Goal: Task Accomplishment & Management: Complete application form

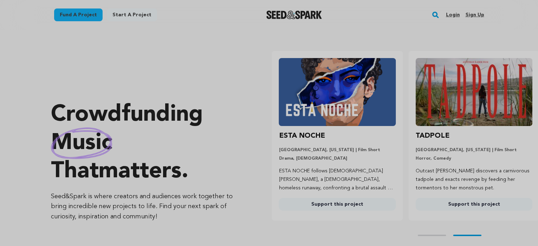
click at [486, 14] on div "Fund a project Start a project Search Login Sign up Start a project" at bounding box center [269, 15] width 452 height 30
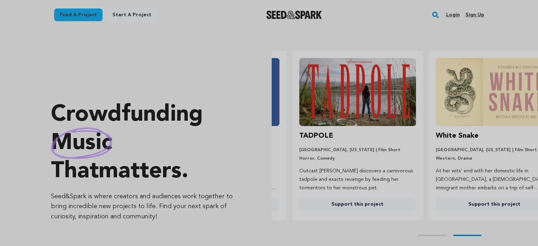
click at [481, 15] on link "Sign up" at bounding box center [474, 14] width 19 height 11
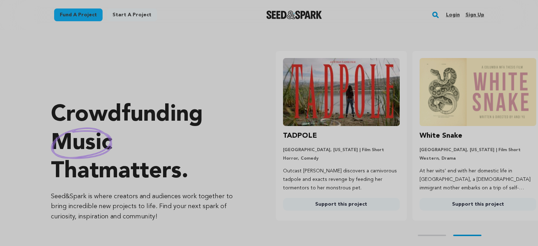
scroll to position [0, 142]
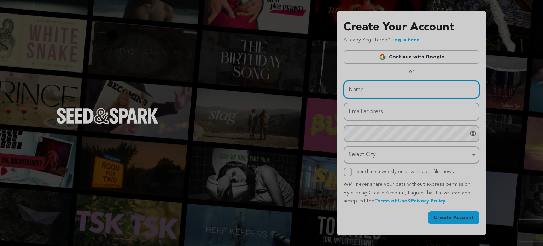
click at [357, 94] on input "Name" at bounding box center [412, 90] width 136 height 18
paste input "Addis Grill Vegan restaurant, Mediterranean and Ethiopian Restaurant"
type input "Addis Grill Vegan restaurant, Mediterranean and Ethiopian Restaurant"
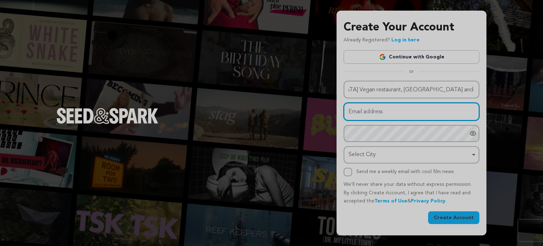
click at [361, 114] on input "Email address" at bounding box center [412, 112] width 136 height 18
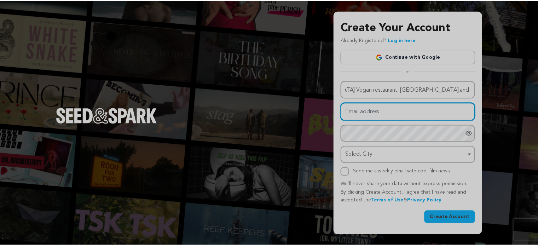
scroll to position [0, 0]
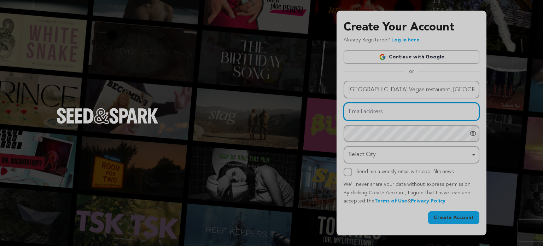
paste input "[EMAIL_ADDRESS][DOMAIN_NAME]"
type input "[EMAIL_ADDRESS][DOMAIN_NAME]"
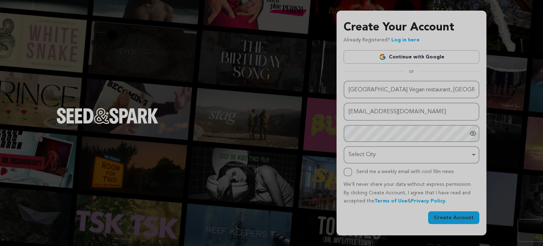
click at [370, 142] on div "Name Addis Grill Vegan restaurant, Mediterranean and Ethiopian Restaurant Email…" at bounding box center [412, 128] width 136 height 95
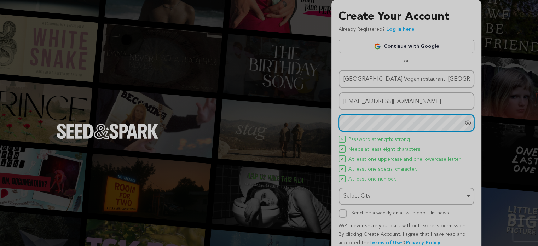
click at [373, 200] on div "Select City Remove item" at bounding box center [406, 195] width 129 height 13
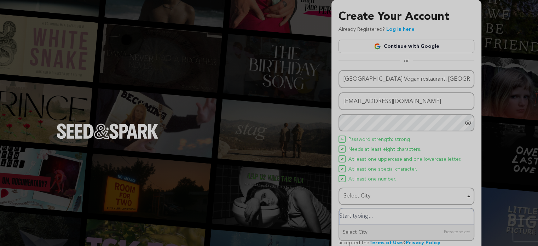
paste input "109 S 4th St, Louisville, KY 40202, United States"
drag, startPoint x: 396, startPoint y: 216, endPoint x: 225, endPoint y: 198, distance: 171.7
click at [233, 198] on div "Create Your Account Already Registered? Log in here Continue with Google or eyJ…" at bounding box center [269, 138] width 538 height 277
type input "109 S 4th St, Louisville, KY 40202, United States"
click at [373, 191] on div "Select City Remove item" at bounding box center [404, 196] width 122 height 10
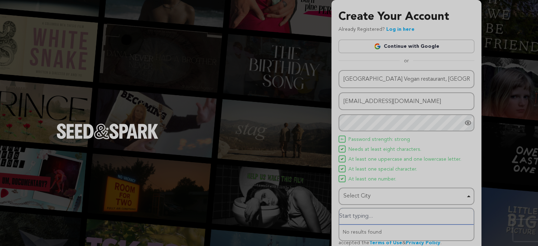
paste input "[GEOGRAPHIC_DATA]"
type input "[GEOGRAPHIC_DATA]"
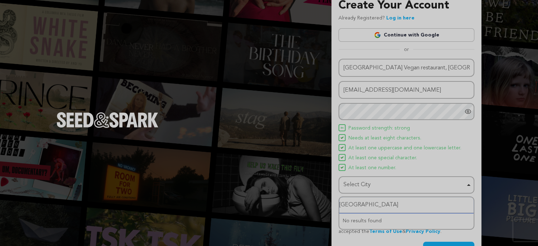
scroll to position [30, 0]
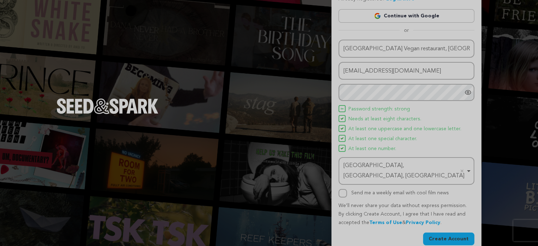
click at [447, 232] on button "Create Account" at bounding box center [448, 238] width 51 height 13
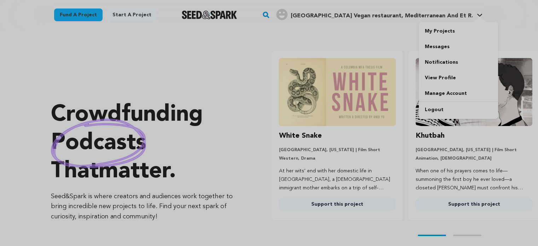
drag, startPoint x: 380, startPoint y: 17, endPoint x: 385, endPoint y: 20, distance: 5.7
click at [380, 17] on span "Addis Grill Vegan restaurant, Mediterranean And Et R." at bounding box center [381, 16] width 182 height 6
